Goal: Task Accomplishment & Management: Manage account settings

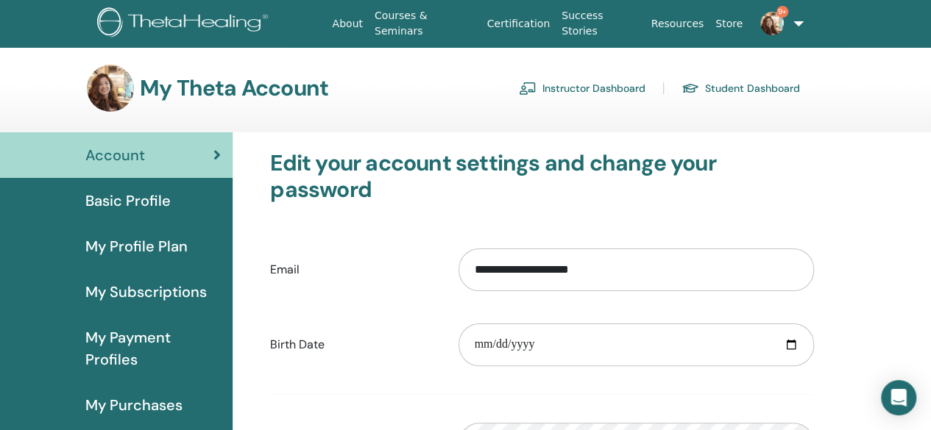
click at [558, 89] on link "Instructor Dashboard" at bounding box center [582, 89] width 127 height 24
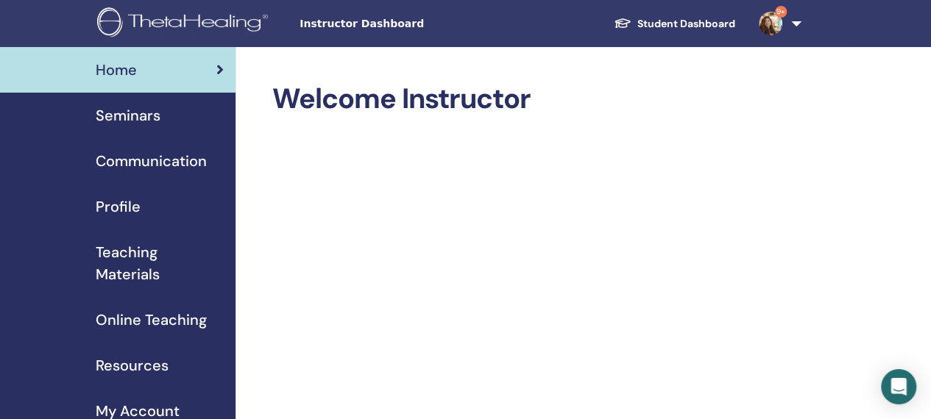
click at [141, 118] on span "Seminars" at bounding box center [128, 115] width 65 height 22
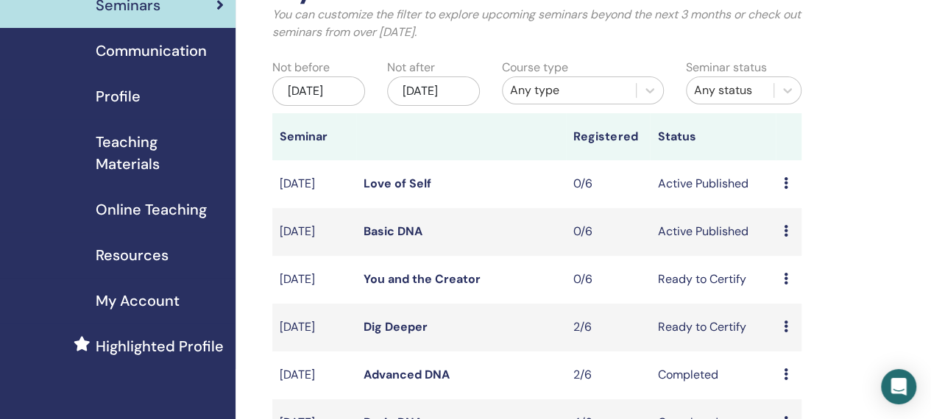
scroll to position [147, 0]
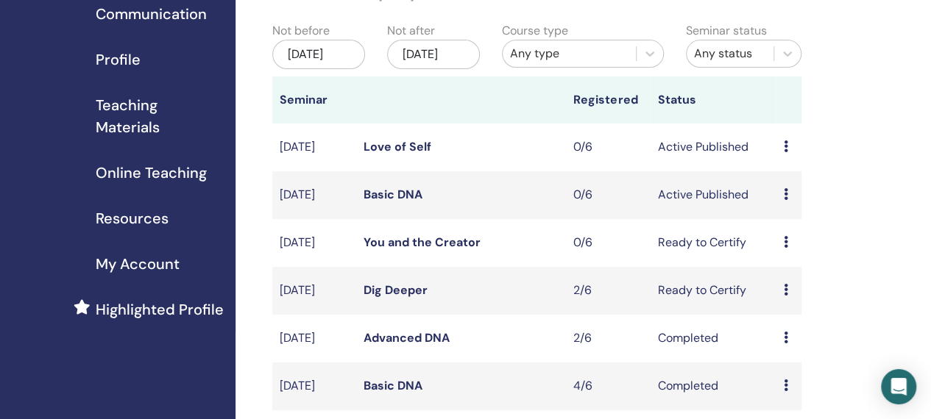
click at [784, 200] on icon at bounding box center [785, 194] width 4 height 12
click at [787, 247] on li "Edit" at bounding box center [793, 246] width 79 height 22
